Goal: Task Accomplishment & Management: Use online tool/utility

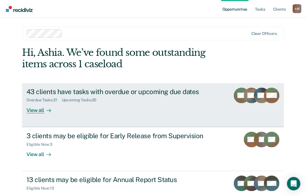
click at [49, 91] on div "43 clients have tasks with overdue or upcoming due dates" at bounding box center [124, 91] width 196 height 8
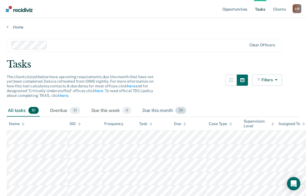
click at [162, 109] on div "Due this month 20" at bounding box center [164, 110] width 46 height 12
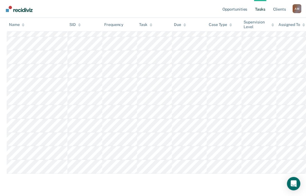
scroll to position [252, 0]
